Goal: Task Accomplishment & Management: Manage account settings

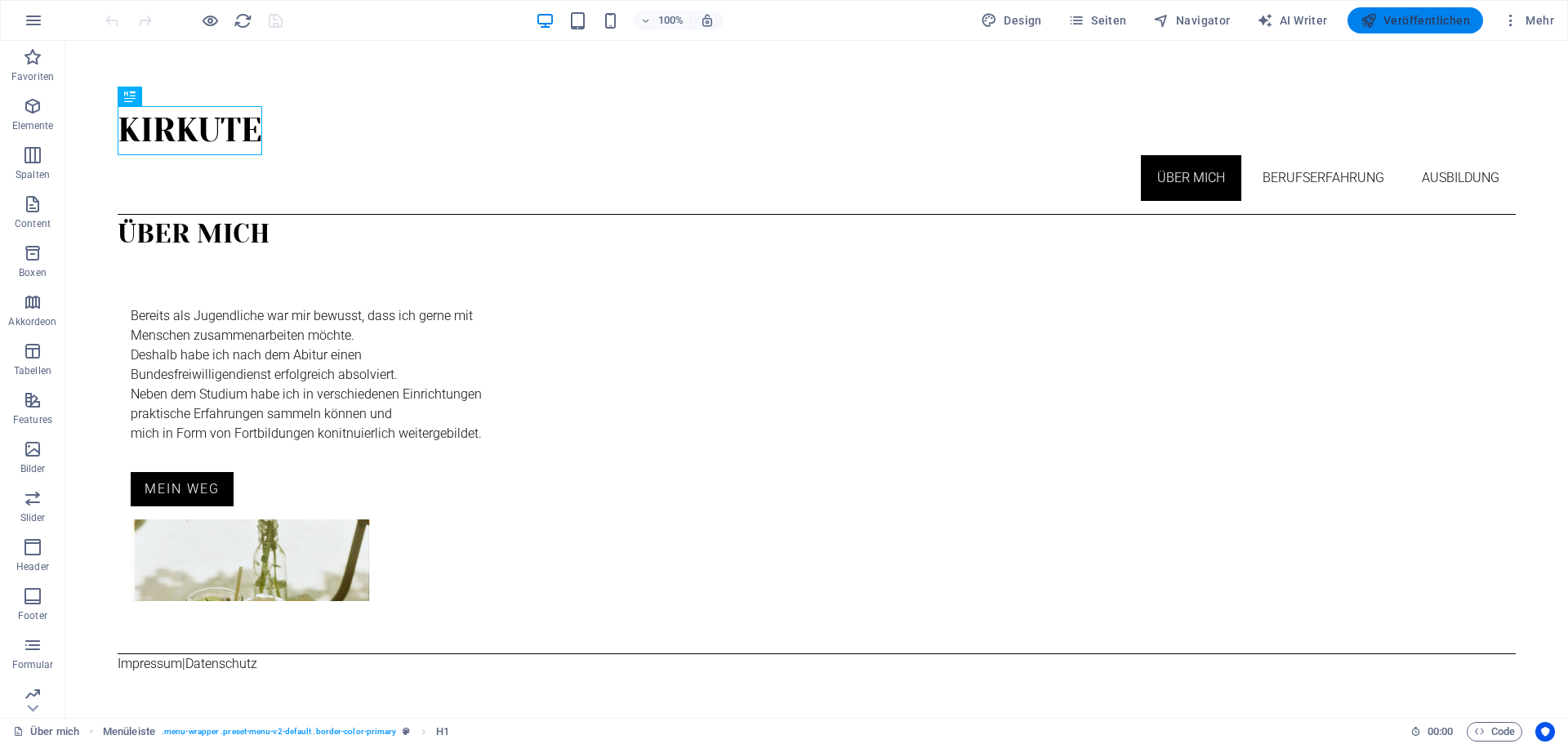
click at [1403, 18] on span "Veröffentlichen" at bounding box center [1415, 20] width 110 height 17
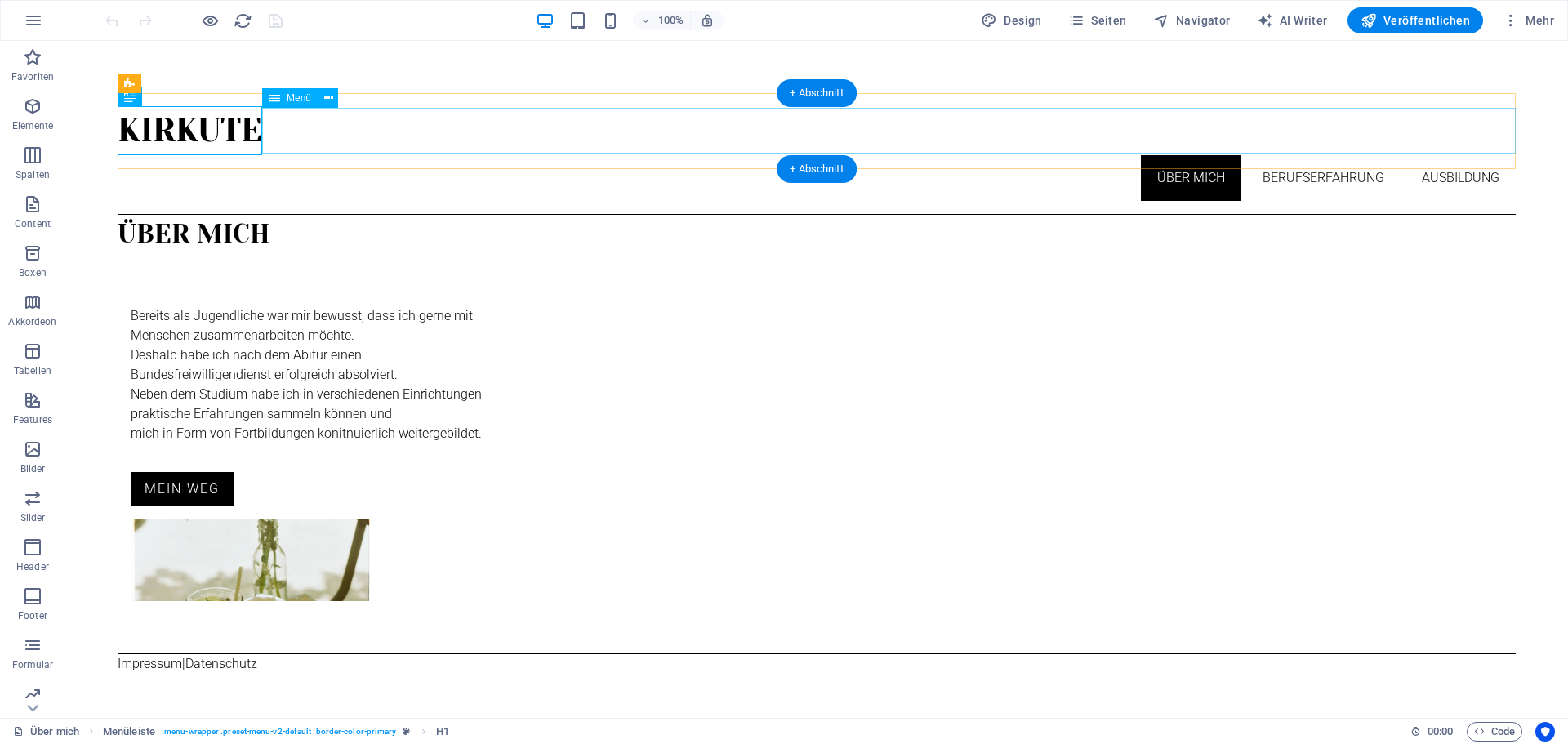
click at [962, 155] on nav "Über mich Berufserfahrung Ausbildung" at bounding box center [816, 178] width 1398 height 46
click at [290, 155] on nav "Über mich Berufserfahrung Ausbildung" at bounding box center [816, 178] width 1398 height 46
select select
select select "1"
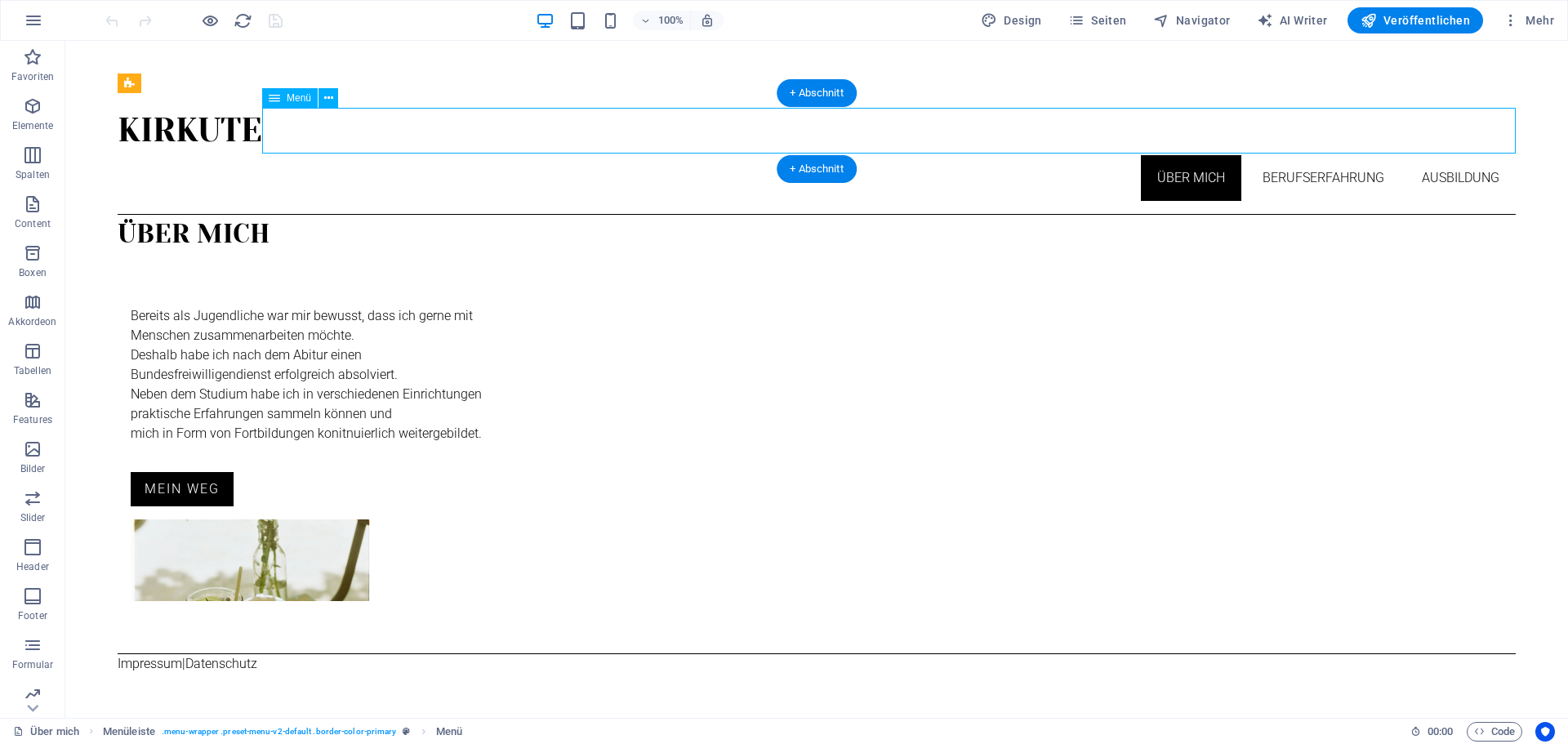
select select
select select "2"
select select
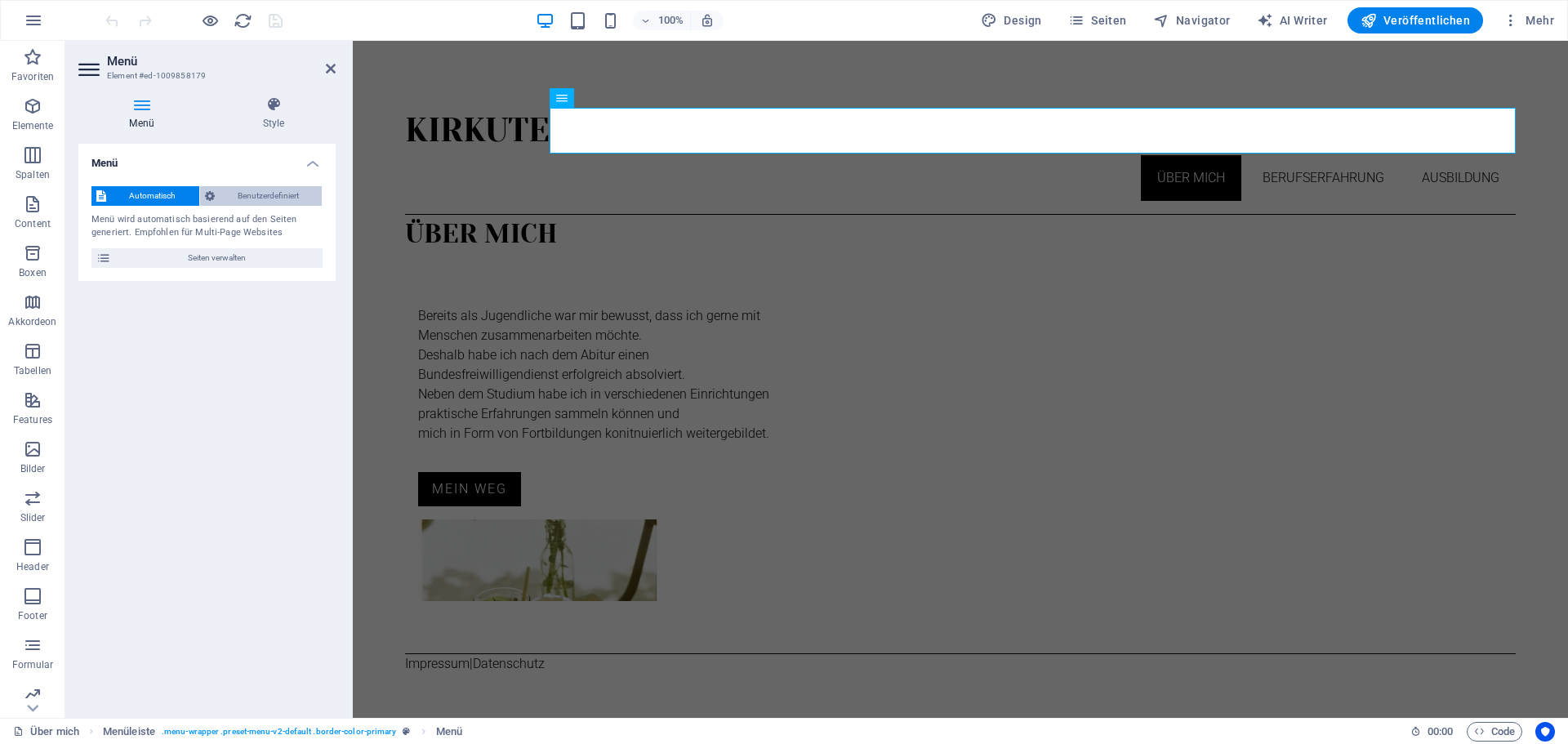
click at [246, 199] on span "Benutzerdefiniert" at bounding box center [269, 196] width 98 height 20
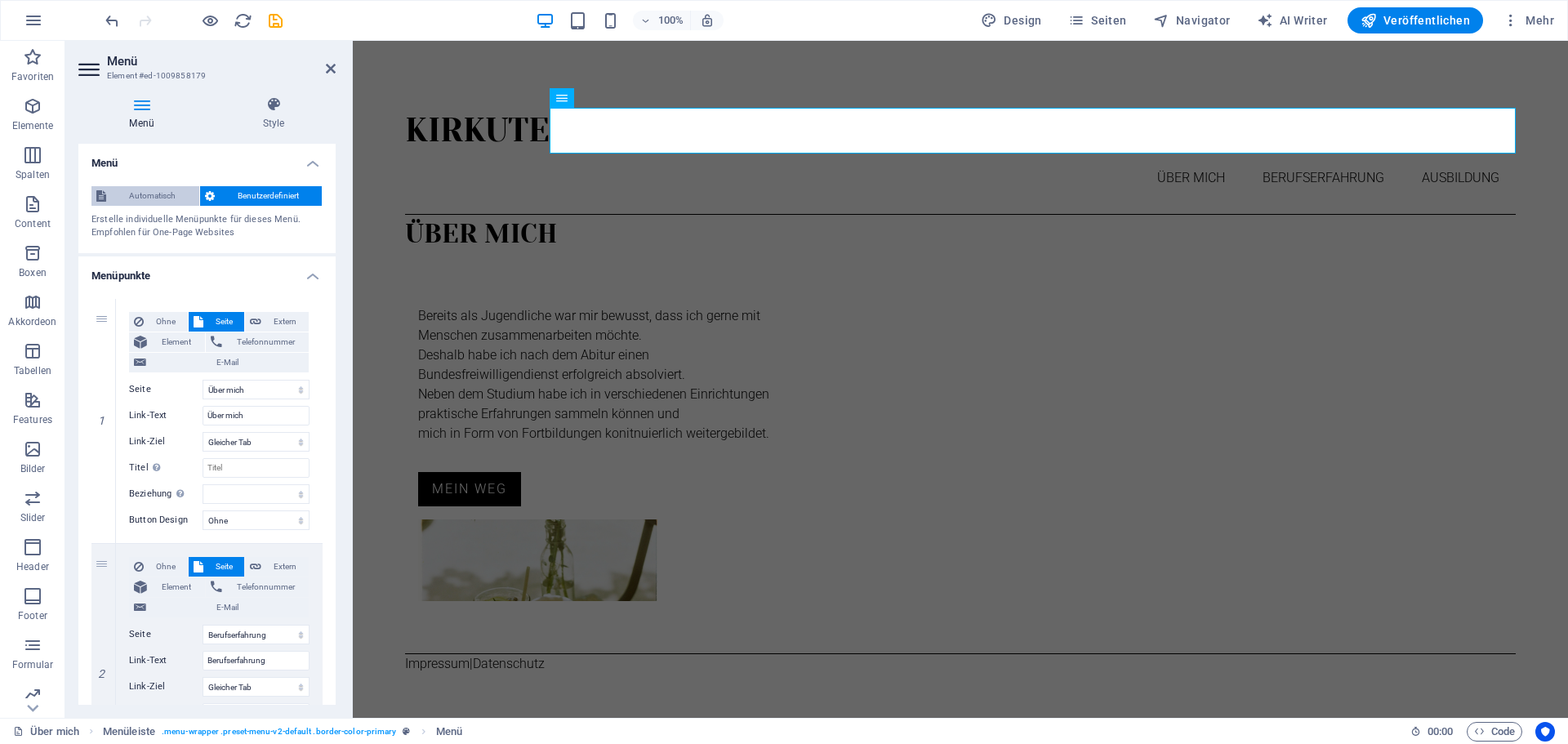
click at [126, 191] on span "Automatisch" at bounding box center [153, 196] width 83 height 20
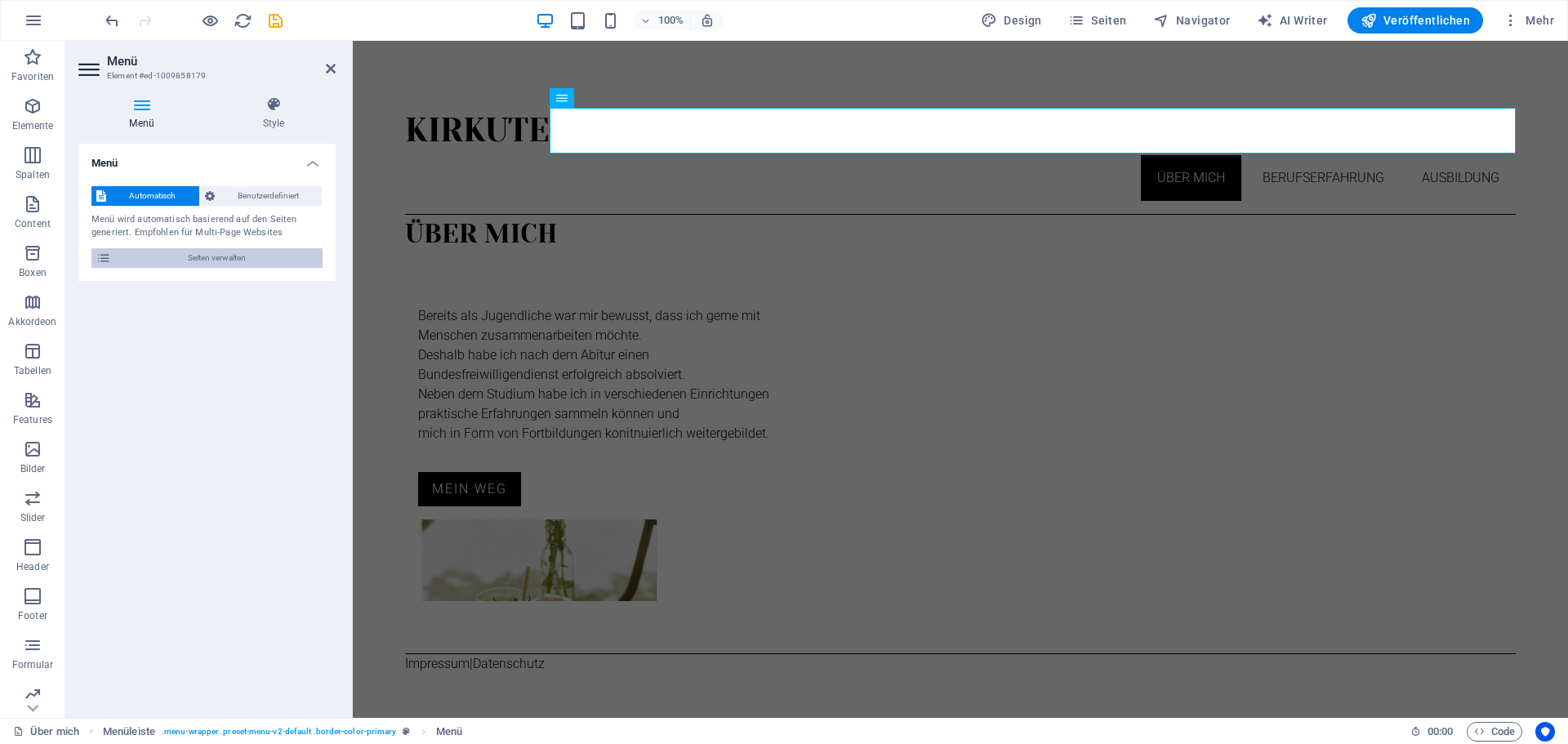
click at [170, 257] on span "Seiten verwalten" at bounding box center [217, 258] width 202 height 20
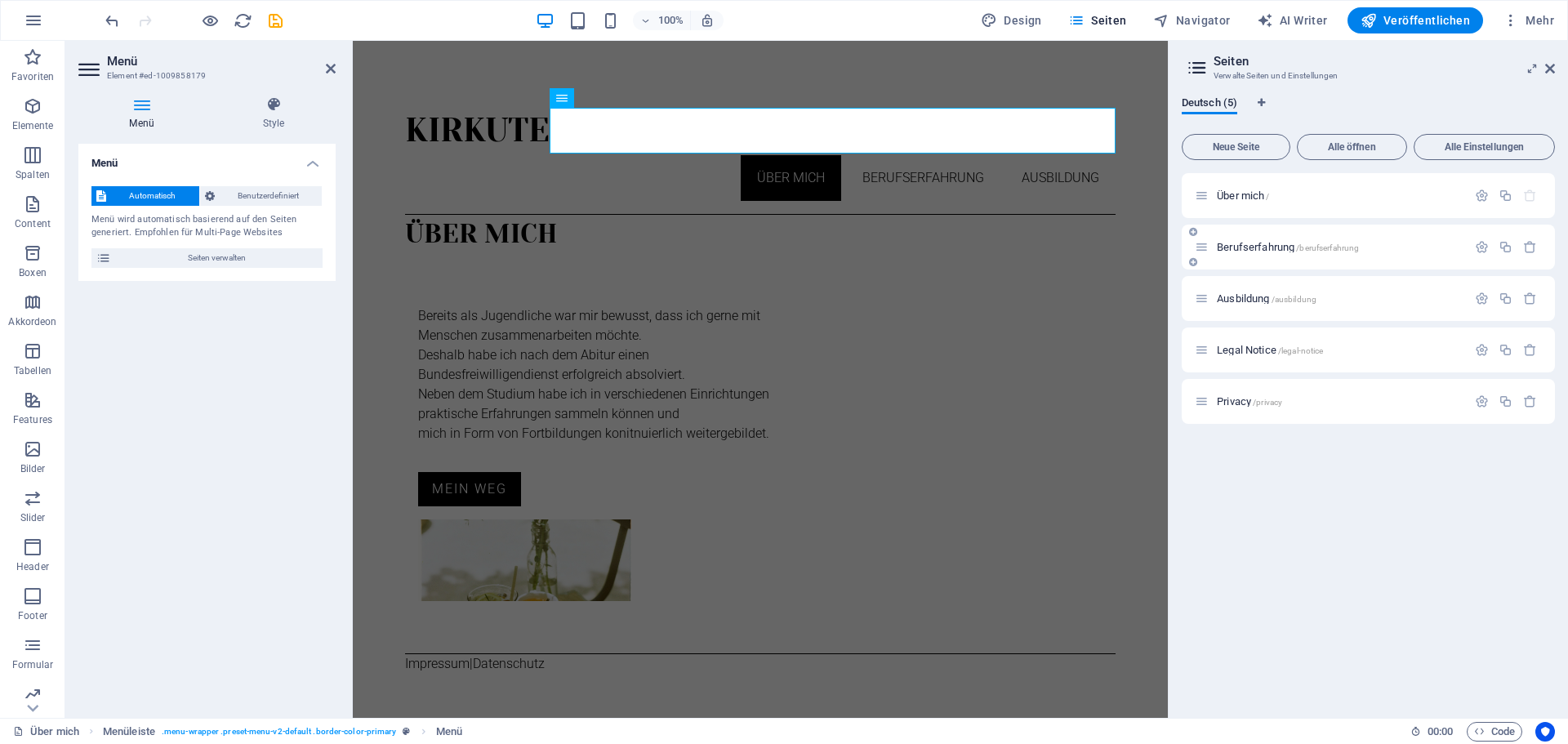
click at [1355, 257] on div "Berufserfahrung /berufserfahrung" at bounding box center [1368, 247] width 373 height 45
click at [1247, 248] on span "Berufserfahrung /berufserfahrung" at bounding box center [1287, 247] width 142 height 12
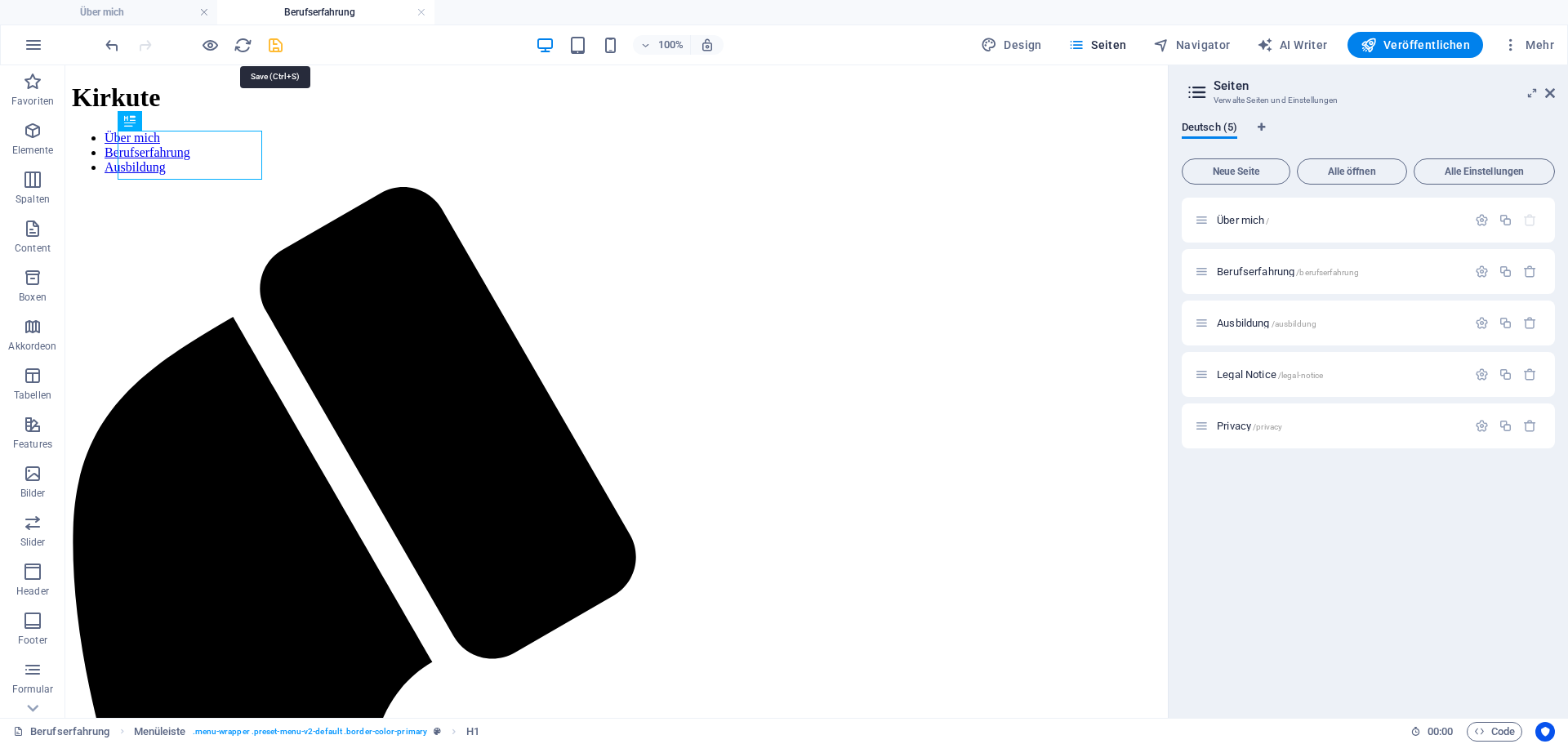
click at [268, 42] on icon "save" at bounding box center [276, 45] width 19 height 19
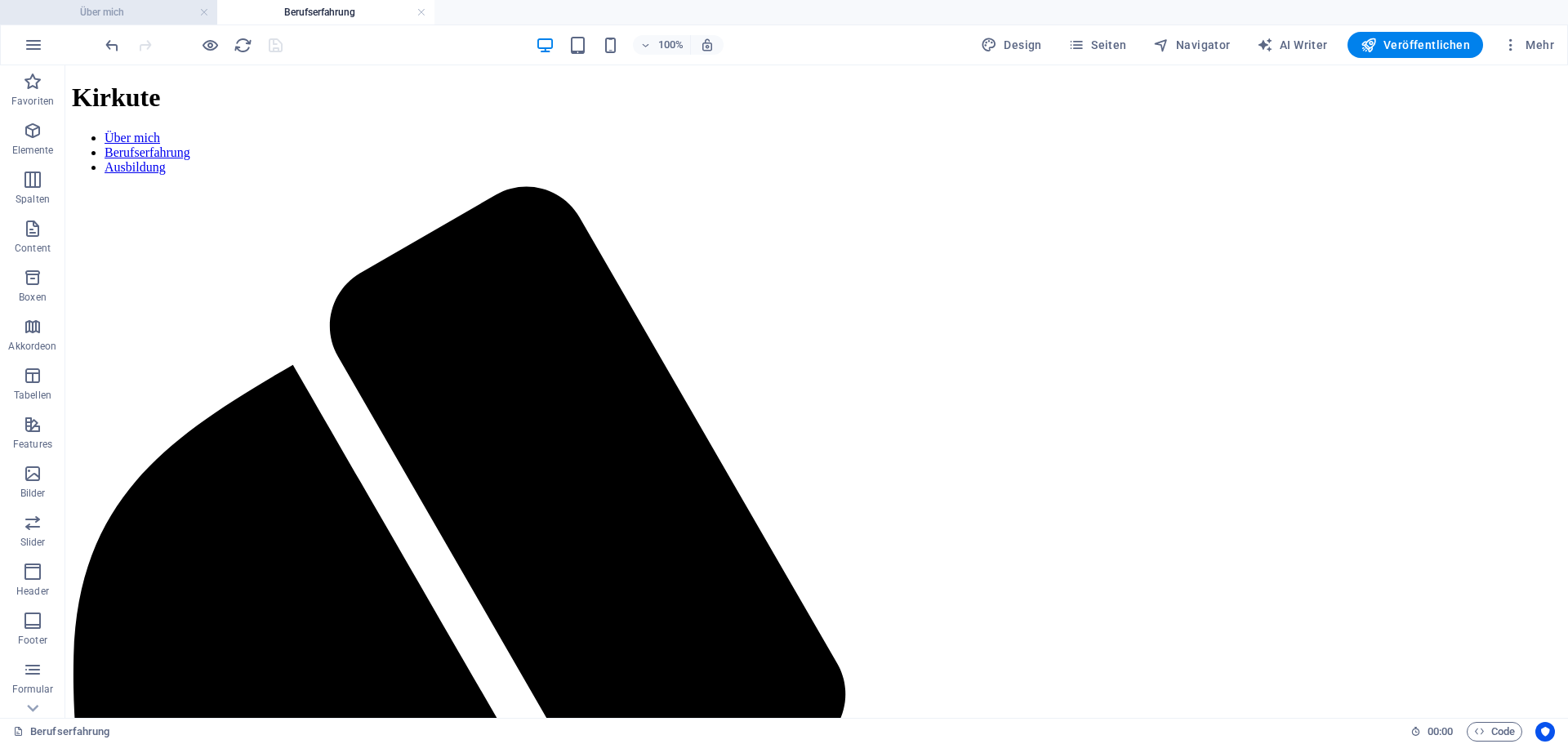
click at [86, 5] on h4 "Über mich" at bounding box center [109, 12] width 217 height 18
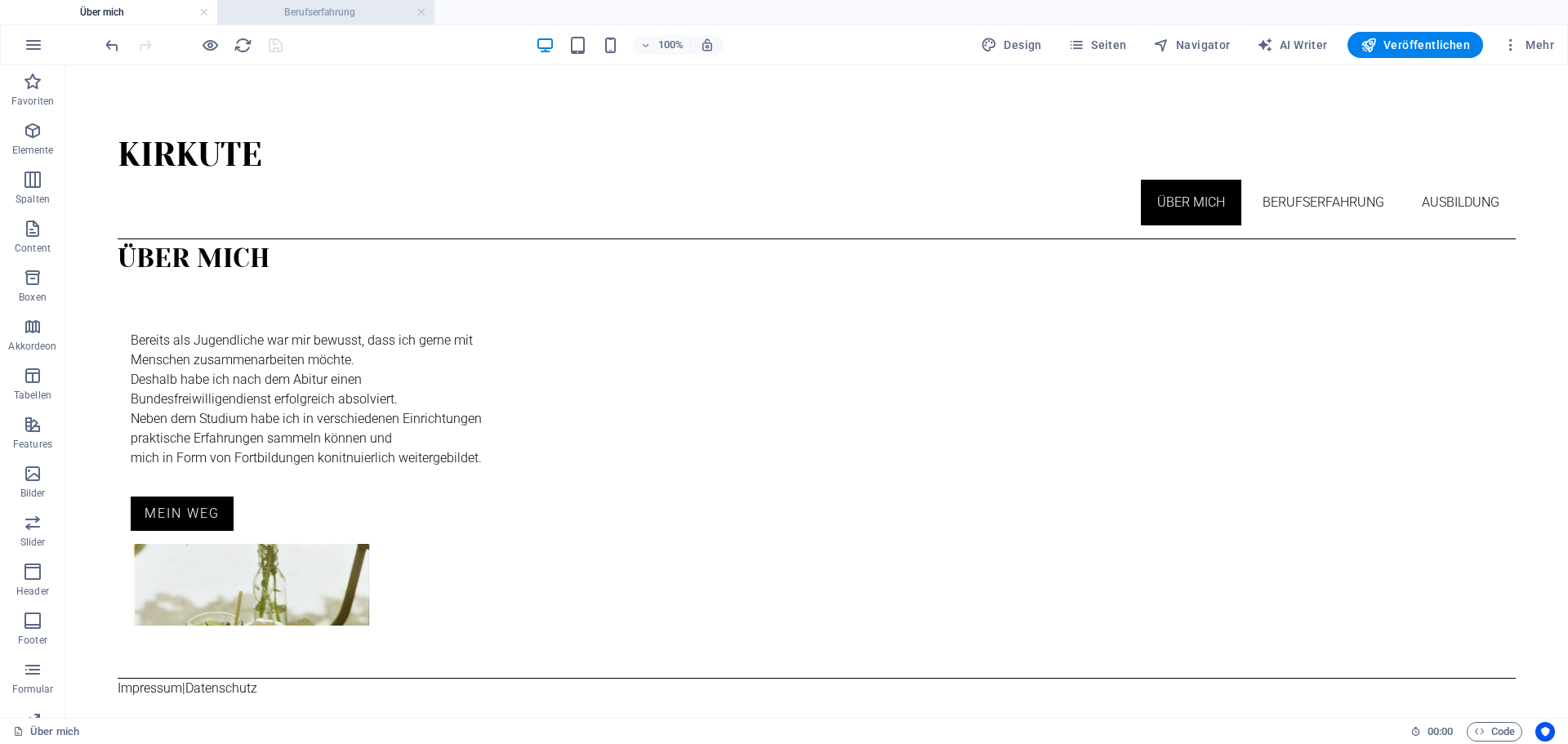
click at [304, 10] on h4 "Berufserfahrung" at bounding box center [326, 12] width 217 height 18
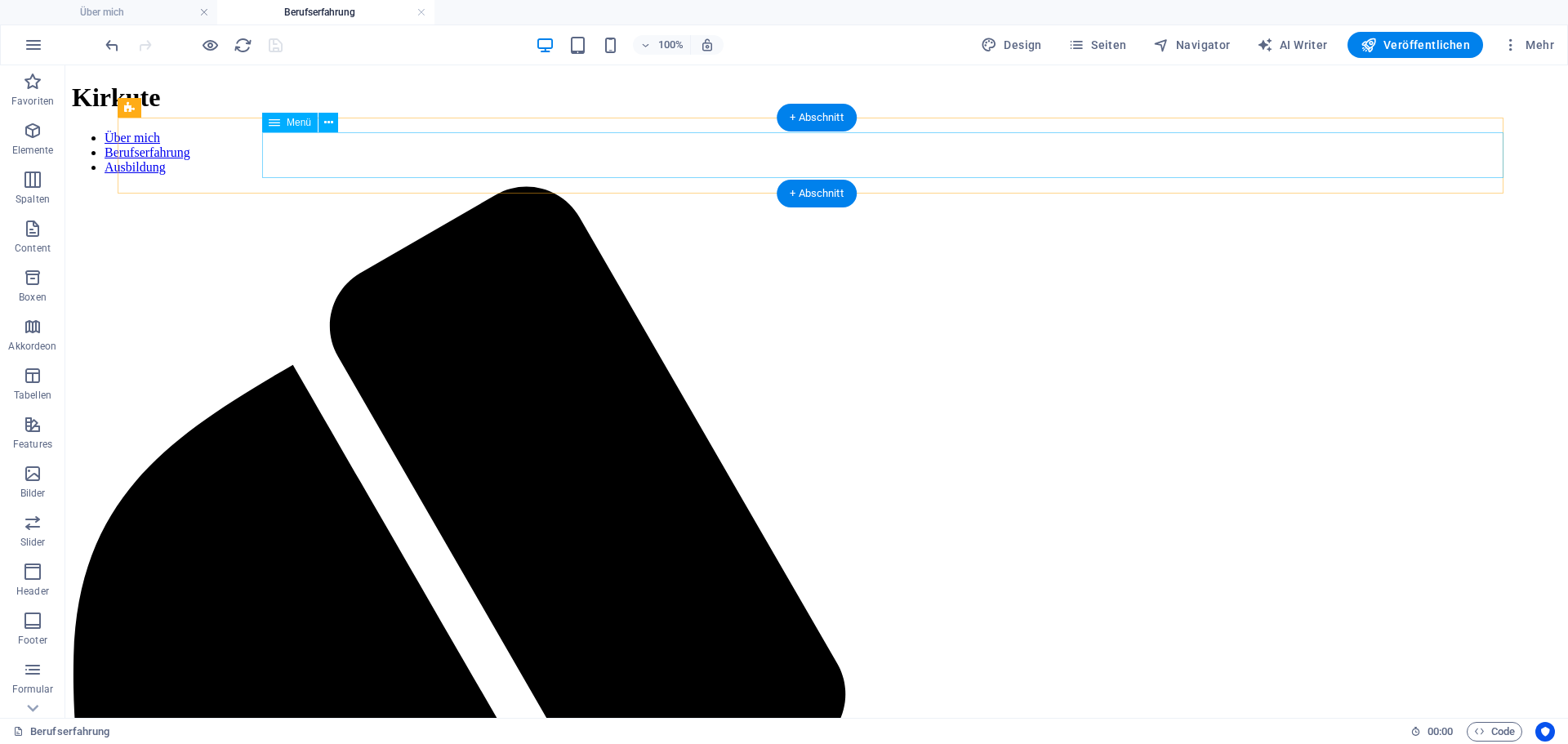
click at [1443, 147] on nav "Über mich Berufserfahrung Ausbildung" at bounding box center [817, 152] width 1489 height 44
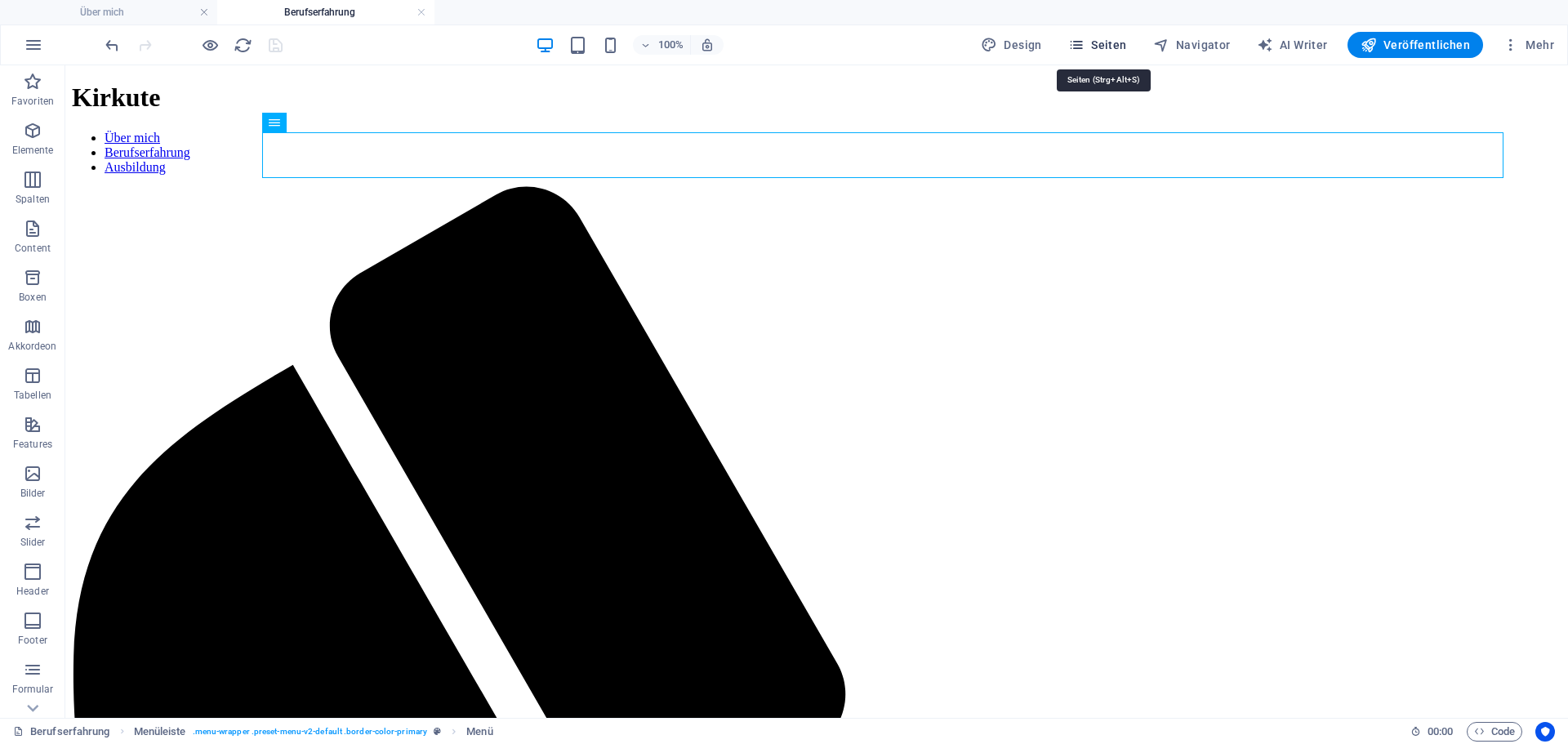
click at [1115, 35] on button "Seiten" at bounding box center [1097, 45] width 72 height 26
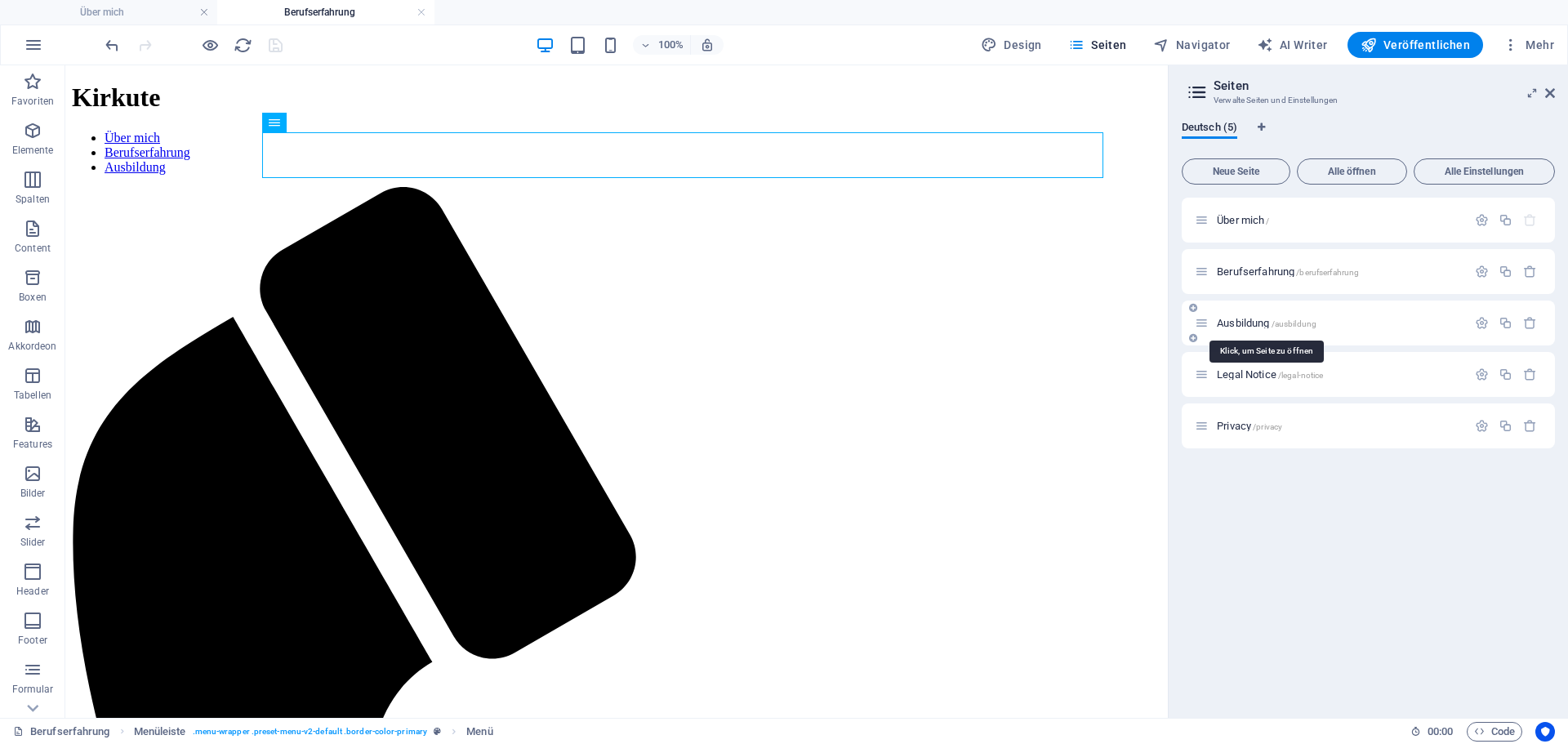
click at [1228, 323] on span "Ausbildung /ausbildung" at bounding box center [1266, 323] width 100 height 12
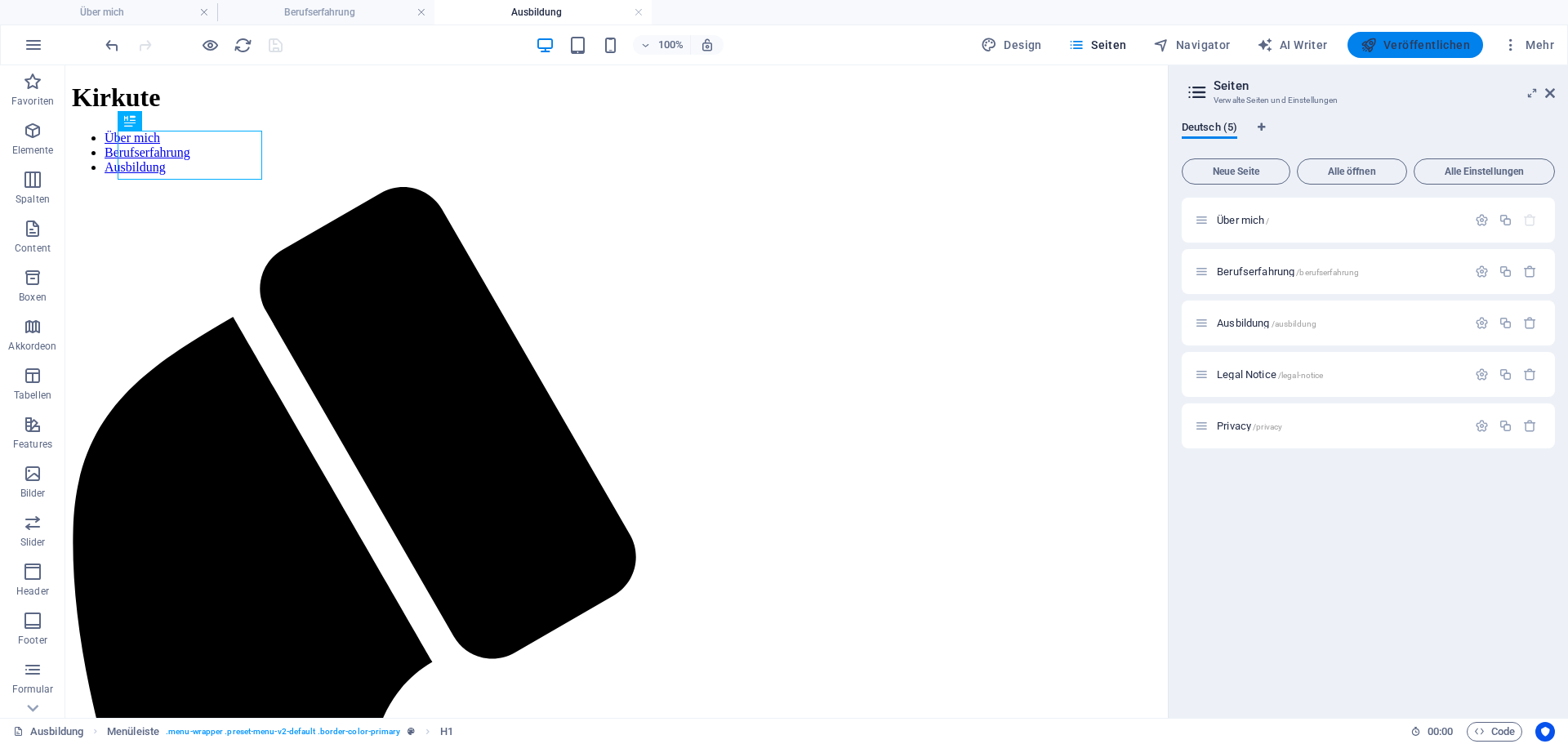
click at [1397, 41] on span "Veröffentlichen" at bounding box center [1415, 44] width 110 height 17
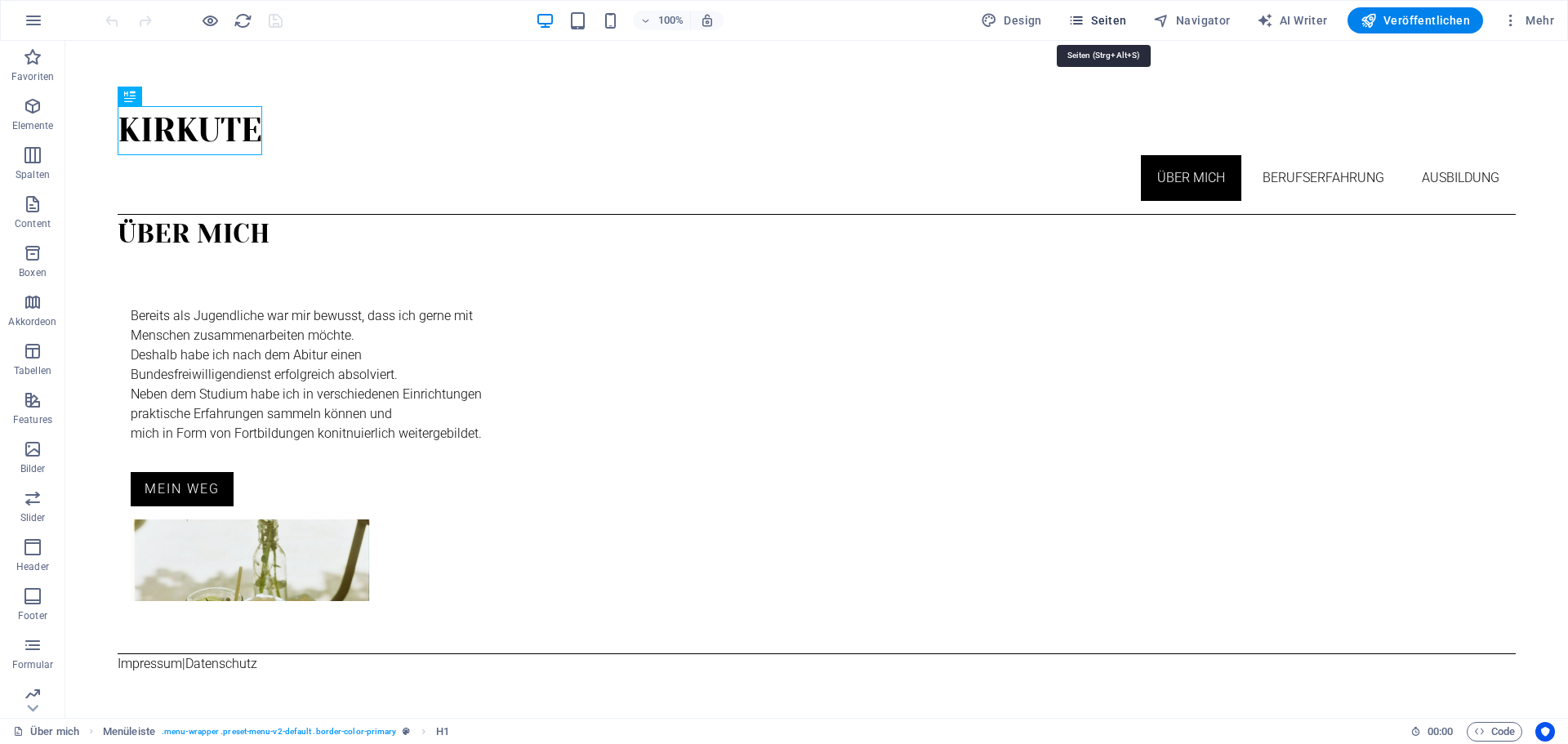
click at [1104, 22] on span "Seiten" at bounding box center [1098, 20] width 59 height 17
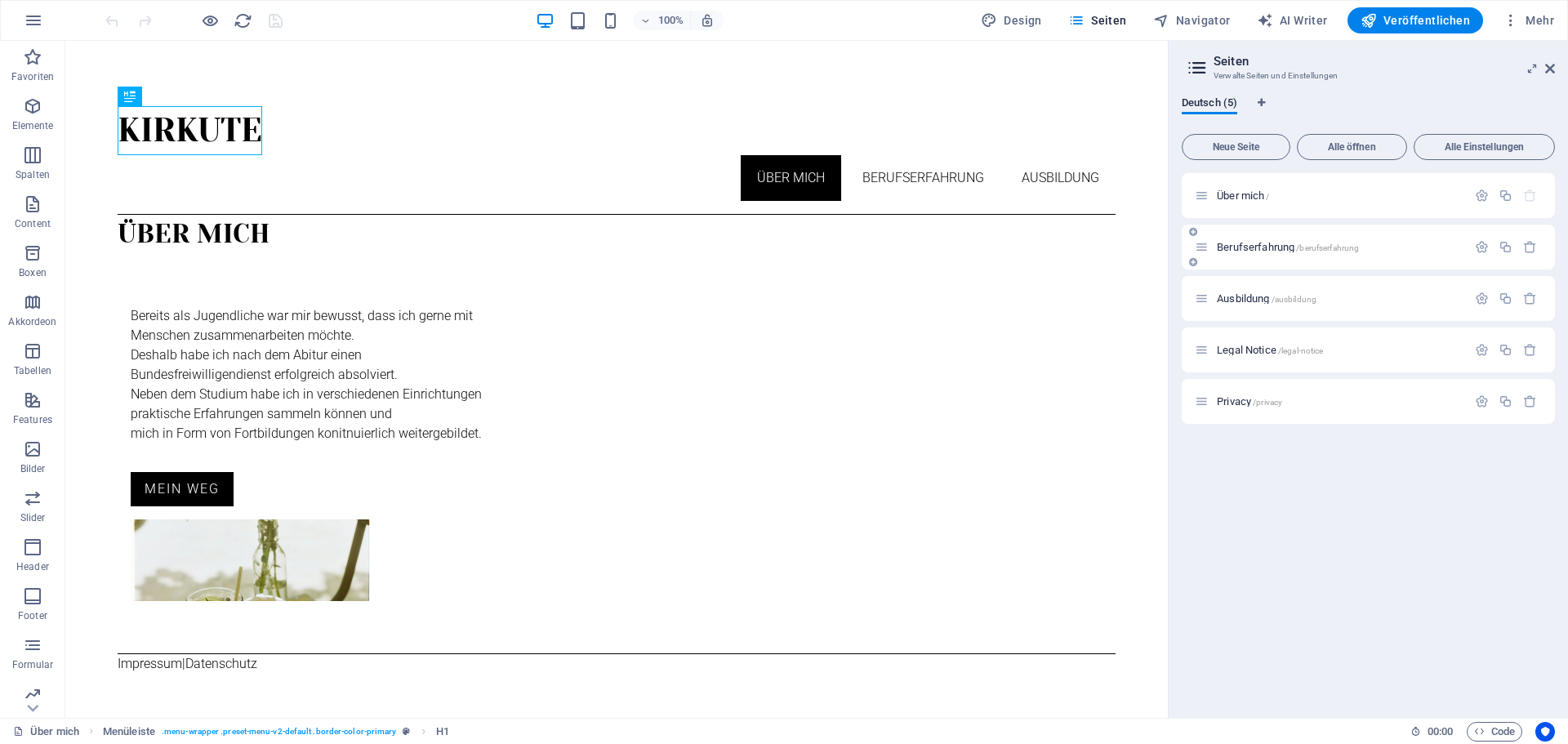
click at [1242, 241] on div "Berufserfahrung /berufserfahrung" at bounding box center [1331, 247] width 272 height 19
click at [1242, 247] on span "Berufserfahrung /berufserfahrung" at bounding box center [1287, 247] width 142 height 12
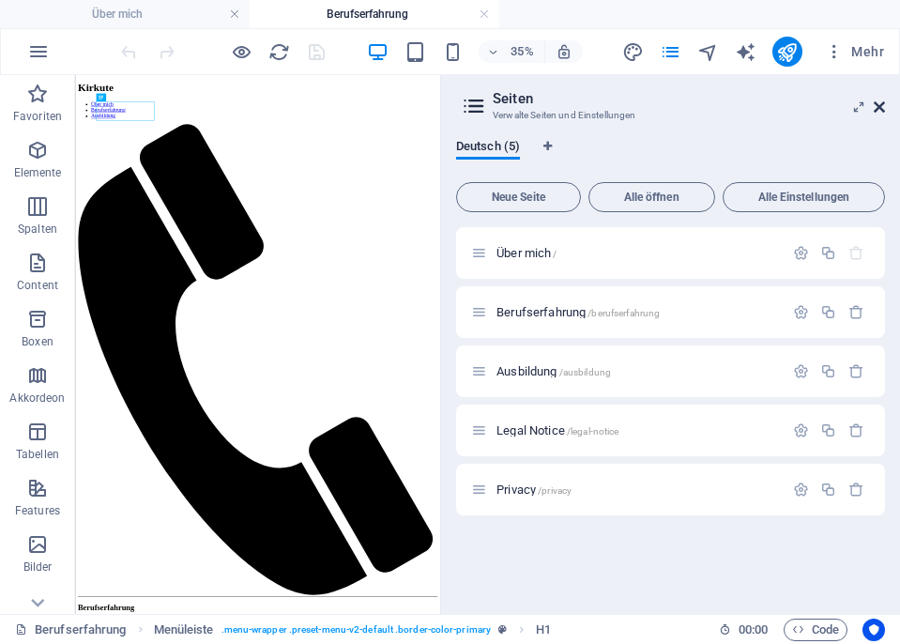
click at [880, 107] on icon at bounding box center [879, 107] width 11 height 15
